Goal: Book appointment/travel/reservation

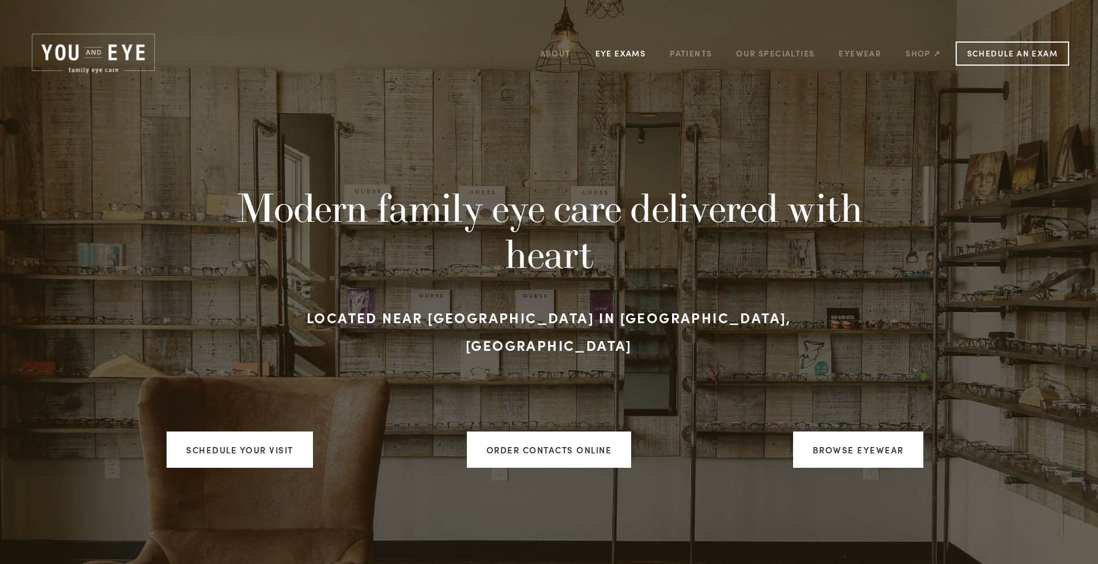
click at [600, 47] on link "Eye Exams" at bounding box center [621, 53] width 51 height 18
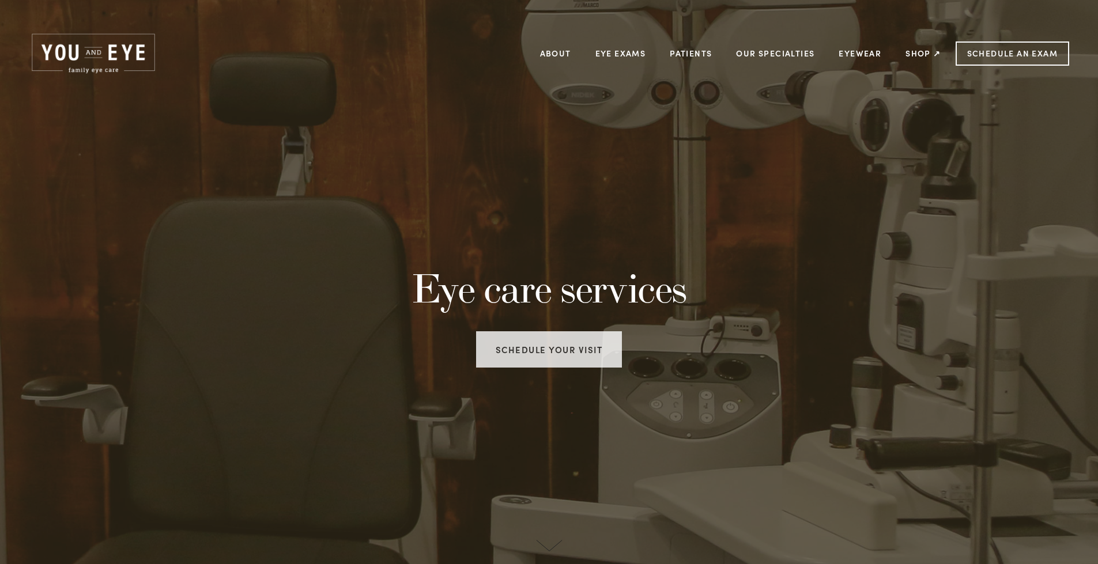
click at [558, 355] on link "Schedule your visit" at bounding box center [549, 350] width 146 height 36
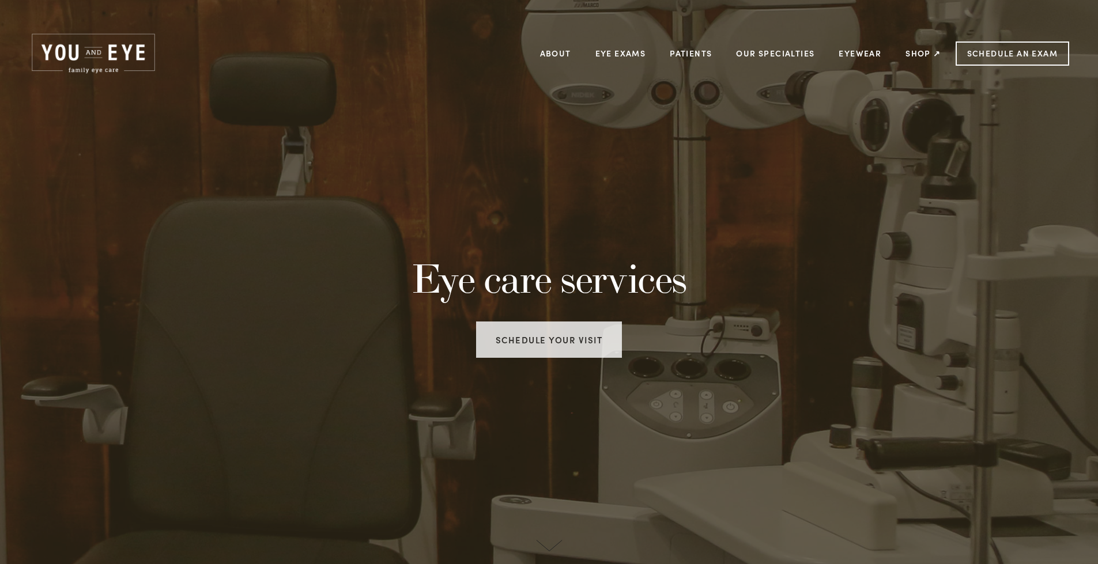
click at [573, 347] on link "Schedule your visit" at bounding box center [549, 340] width 146 height 36
